Goal: Transaction & Acquisition: Purchase product/service

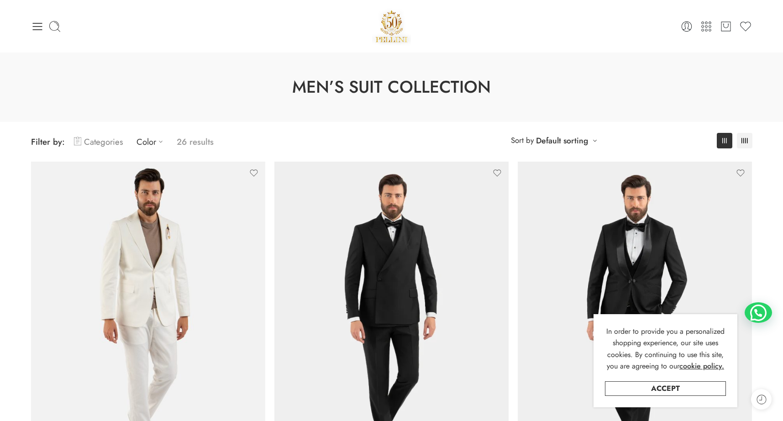
click at [114, 139] on link "Categories" at bounding box center [98, 141] width 49 height 21
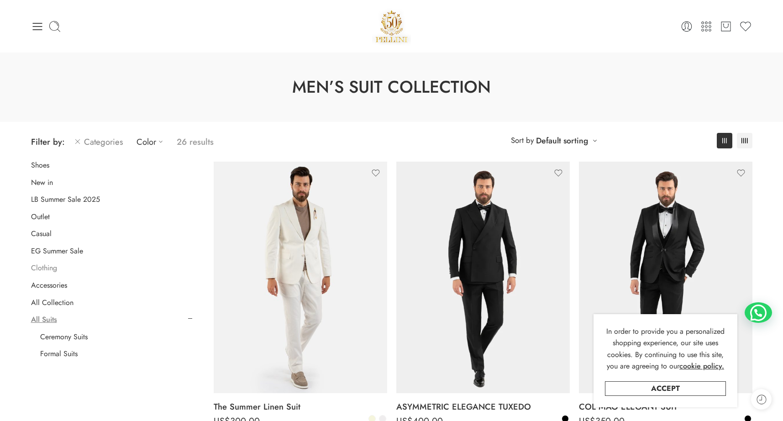
click at [48, 269] on link "Clothing" at bounding box center [44, 267] width 26 height 9
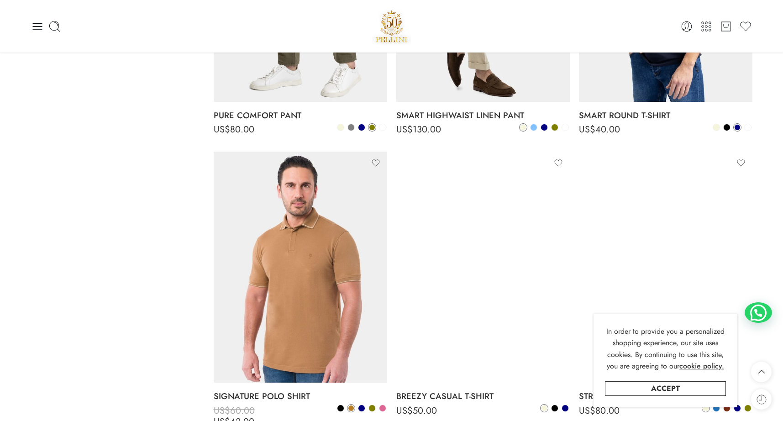
scroll to position [2277, 0]
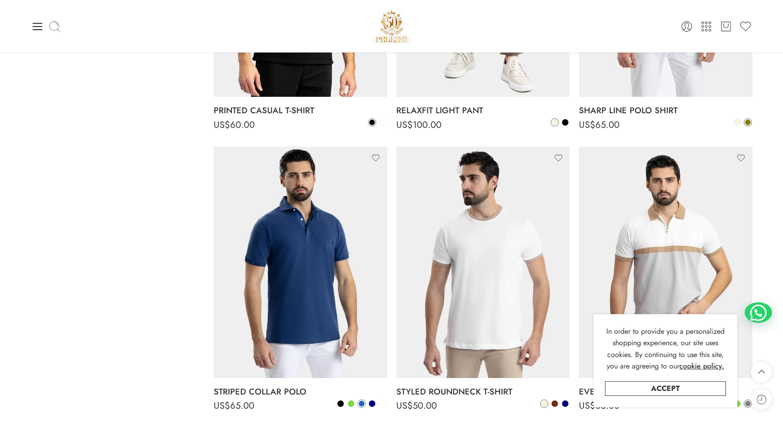
click at [56, 30] on icon at bounding box center [54, 26] width 13 height 13
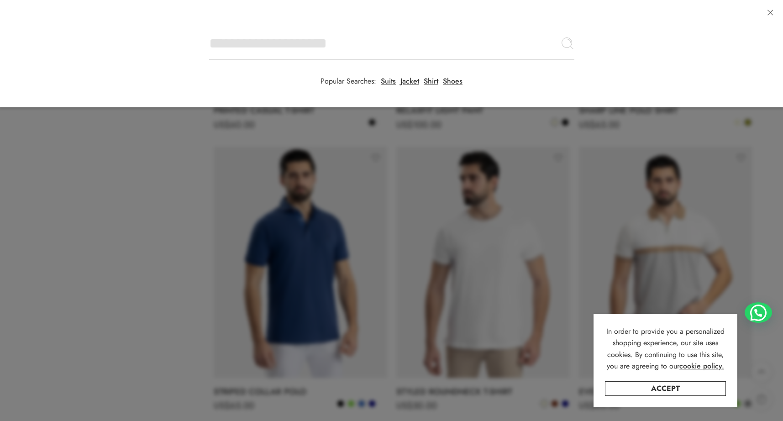
click at [209, 27] on input "Search here" at bounding box center [391, 43] width 365 height 32
click at [241, 45] on input "Search here" at bounding box center [391, 43] width 365 height 32
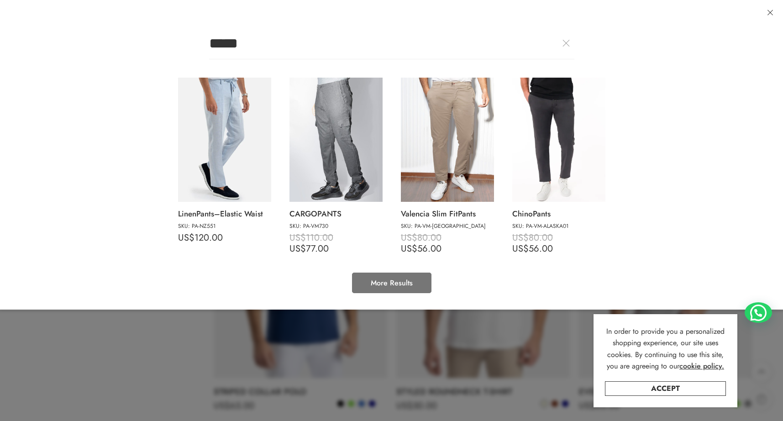
click at [392, 282] on link "More Results" at bounding box center [391, 282] width 79 height 21
type input "*****"
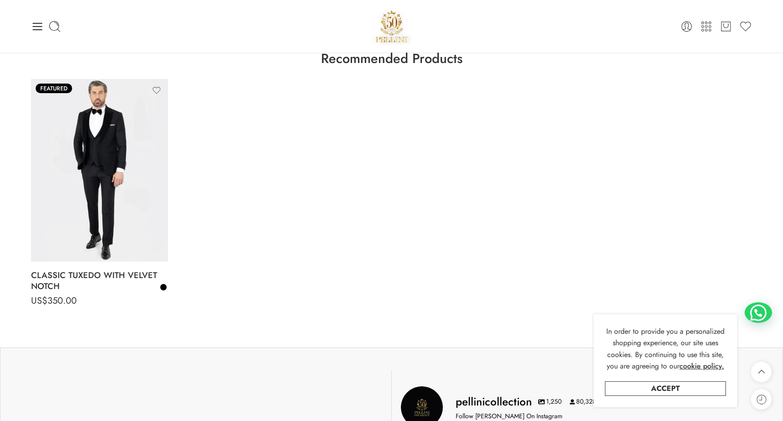
scroll to position [477, 0]
